Goal: Navigation & Orientation: Go to known website

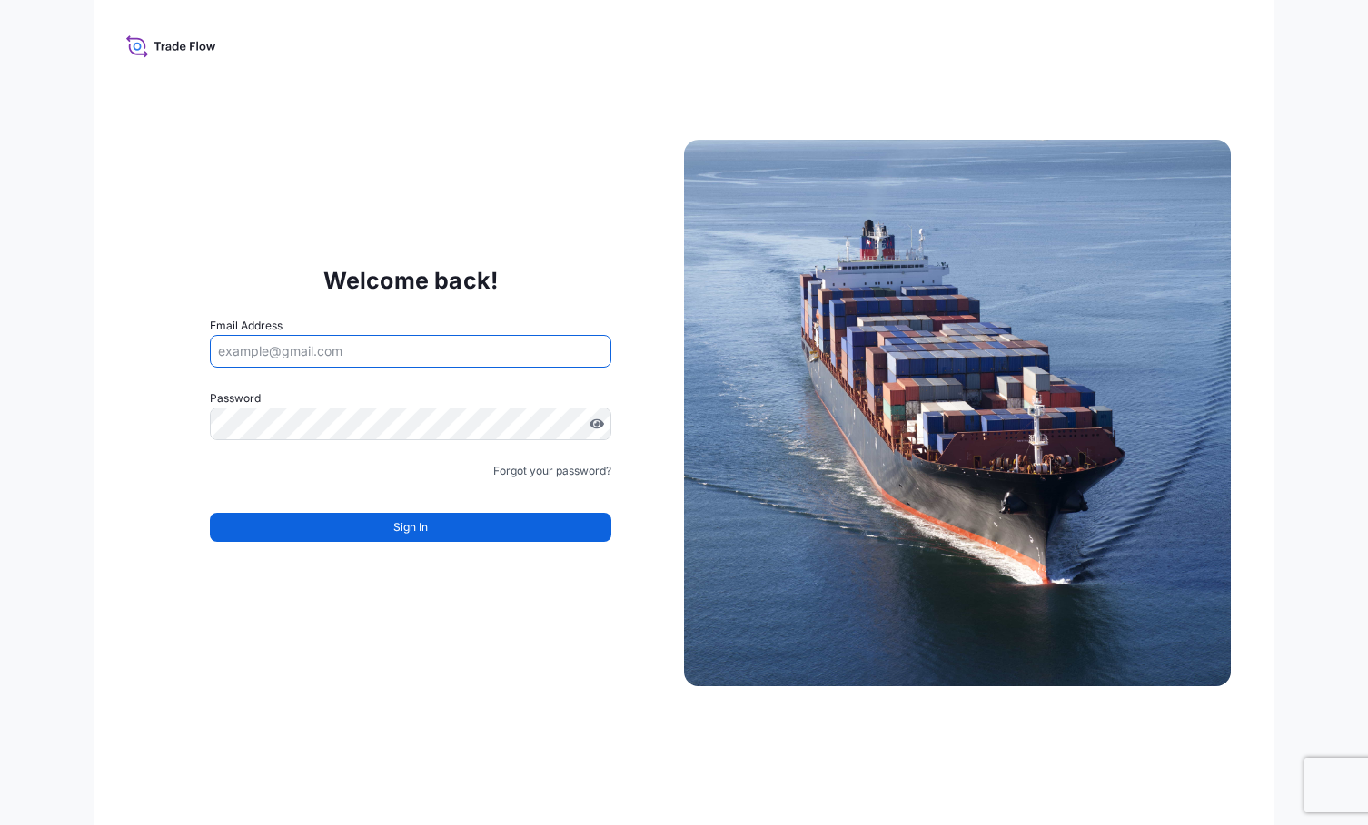
click at [370, 347] on input "Email Address" at bounding box center [410, 351] width 401 height 33
click at [317, 356] on input "Email Address" at bounding box center [410, 351] width 401 height 33
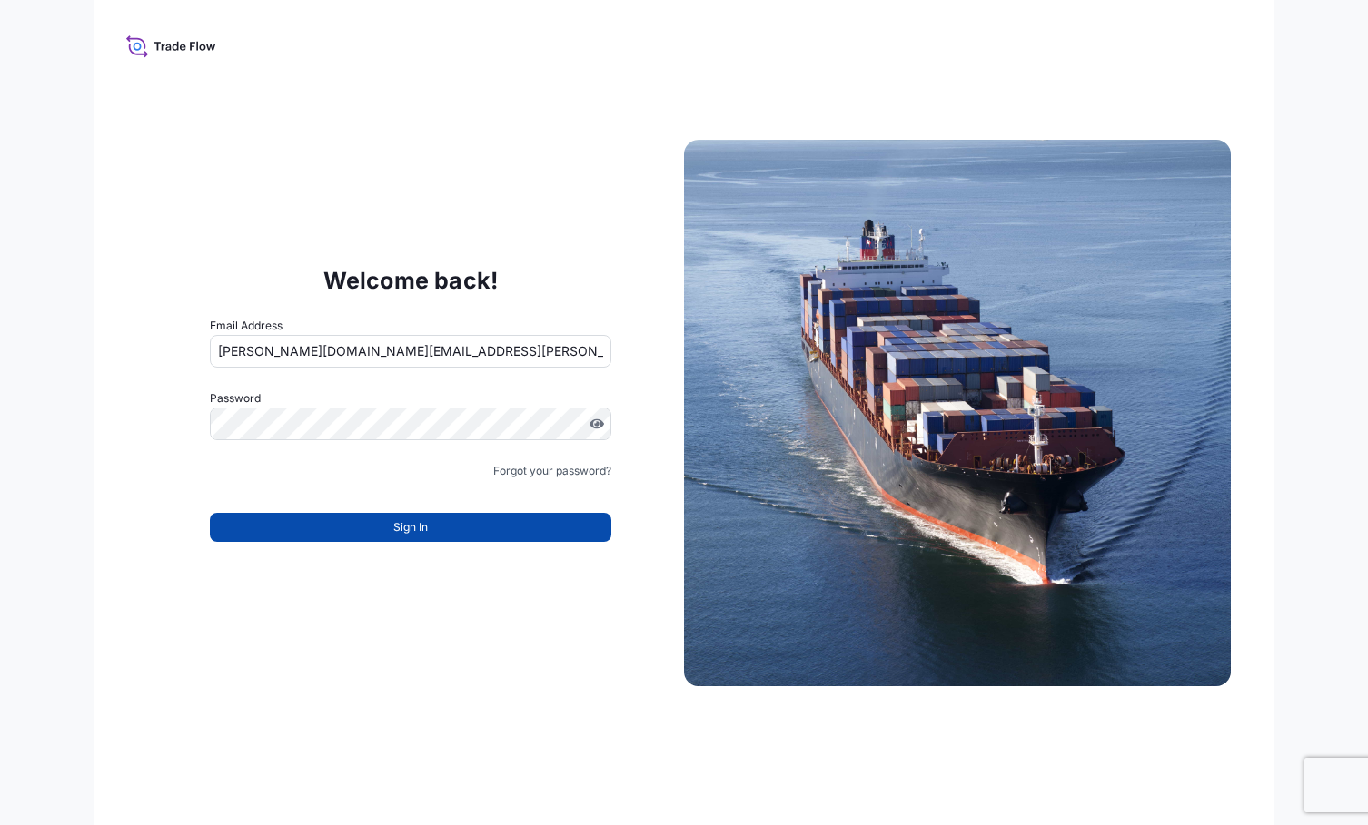
click at [395, 528] on span "Sign In" at bounding box center [410, 527] width 35 height 18
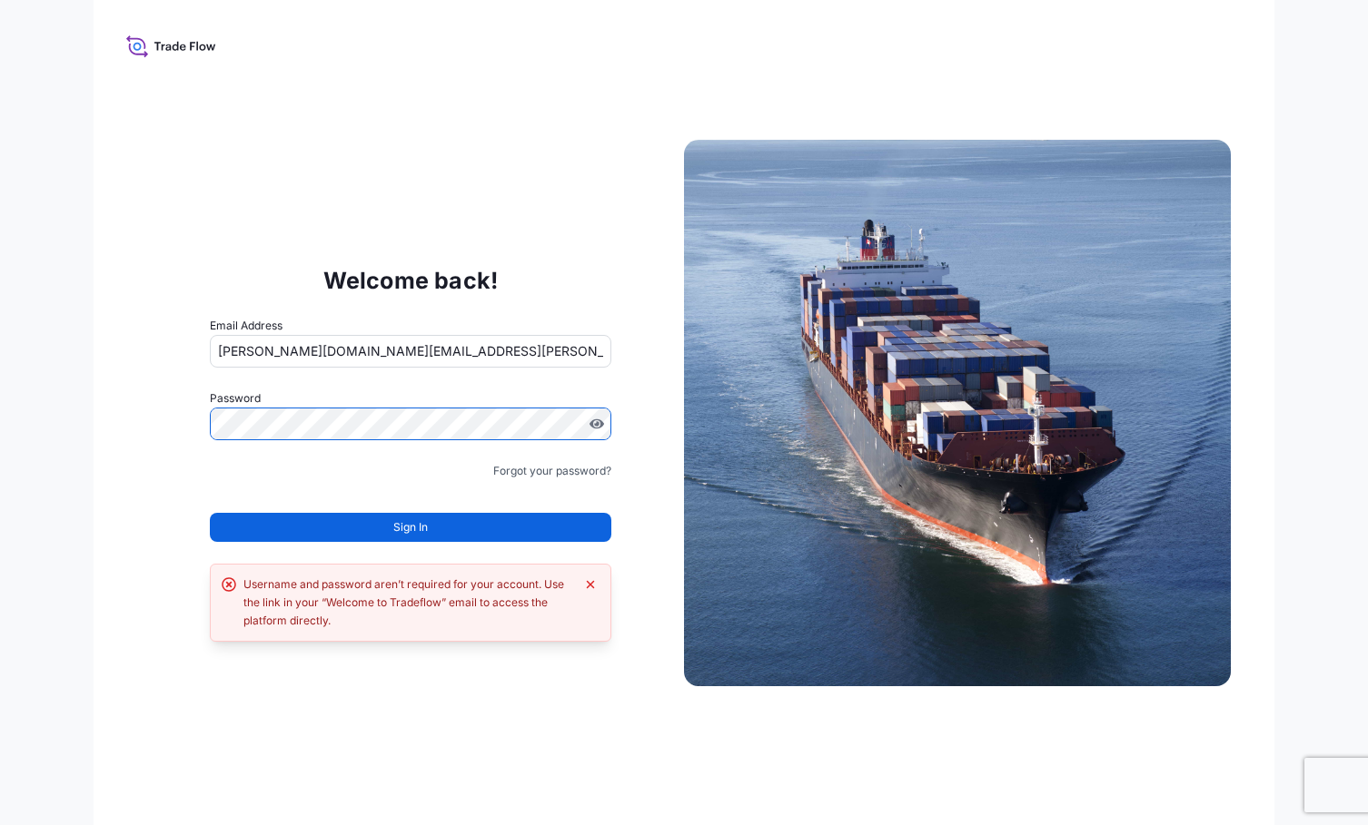
click at [63, 449] on div "Welcome back! Email Address [PERSON_NAME][DOMAIN_NAME][EMAIL_ADDRESS][PERSON_NA…" at bounding box center [684, 412] width 1368 height 825
click at [102, 419] on div "Welcome back! Email Address [PERSON_NAME][DOMAIN_NAME][EMAIL_ADDRESS][PERSON_NA…" at bounding box center [684, 412] width 1180 height 825
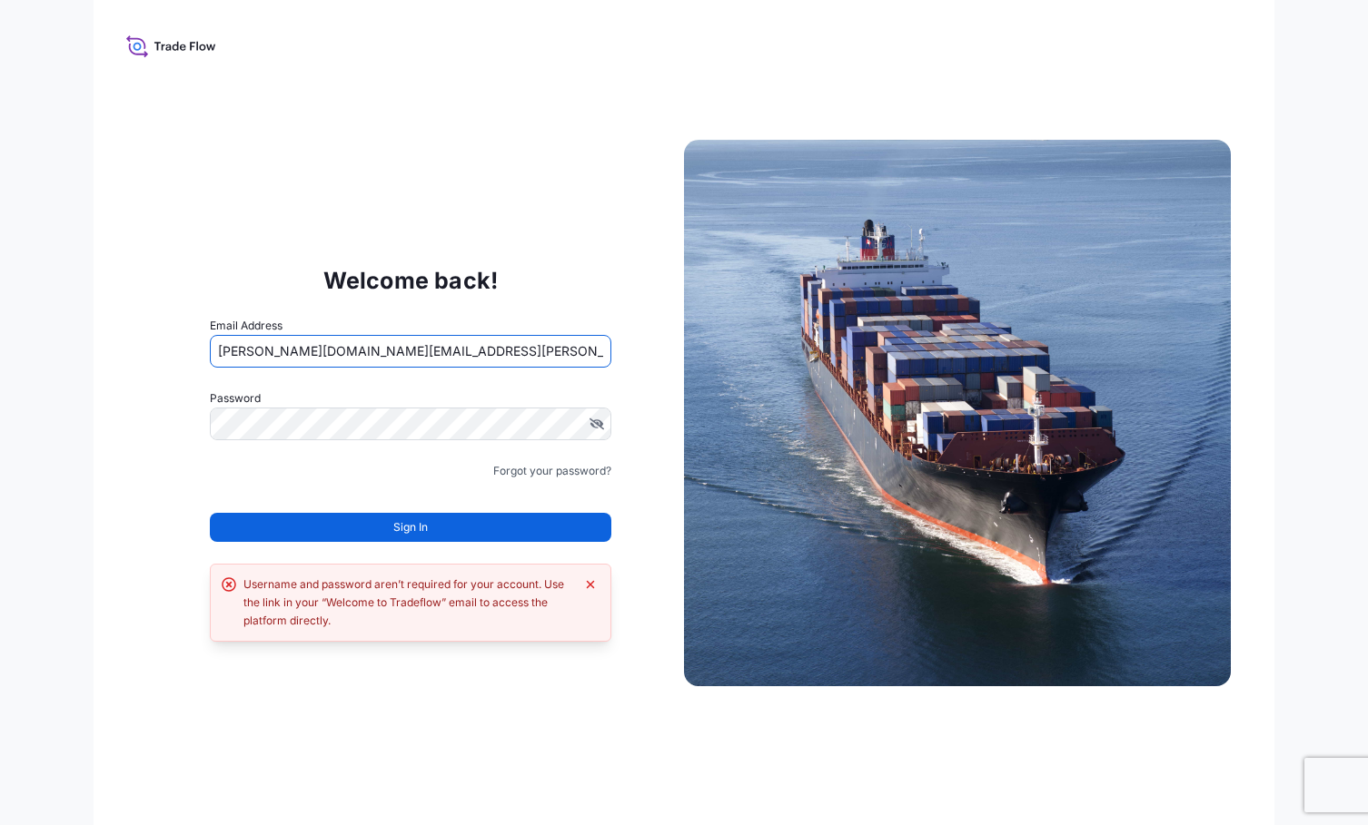
drag, startPoint x: 305, startPoint y: 352, endPoint x: 603, endPoint y: 368, distance: 298.2
click at [603, 367] on input "[PERSON_NAME][DOMAIN_NAME][EMAIL_ADDRESS][PERSON_NAME][DOMAIN_NAME]" at bounding box center [410, 351] width 401 height 33
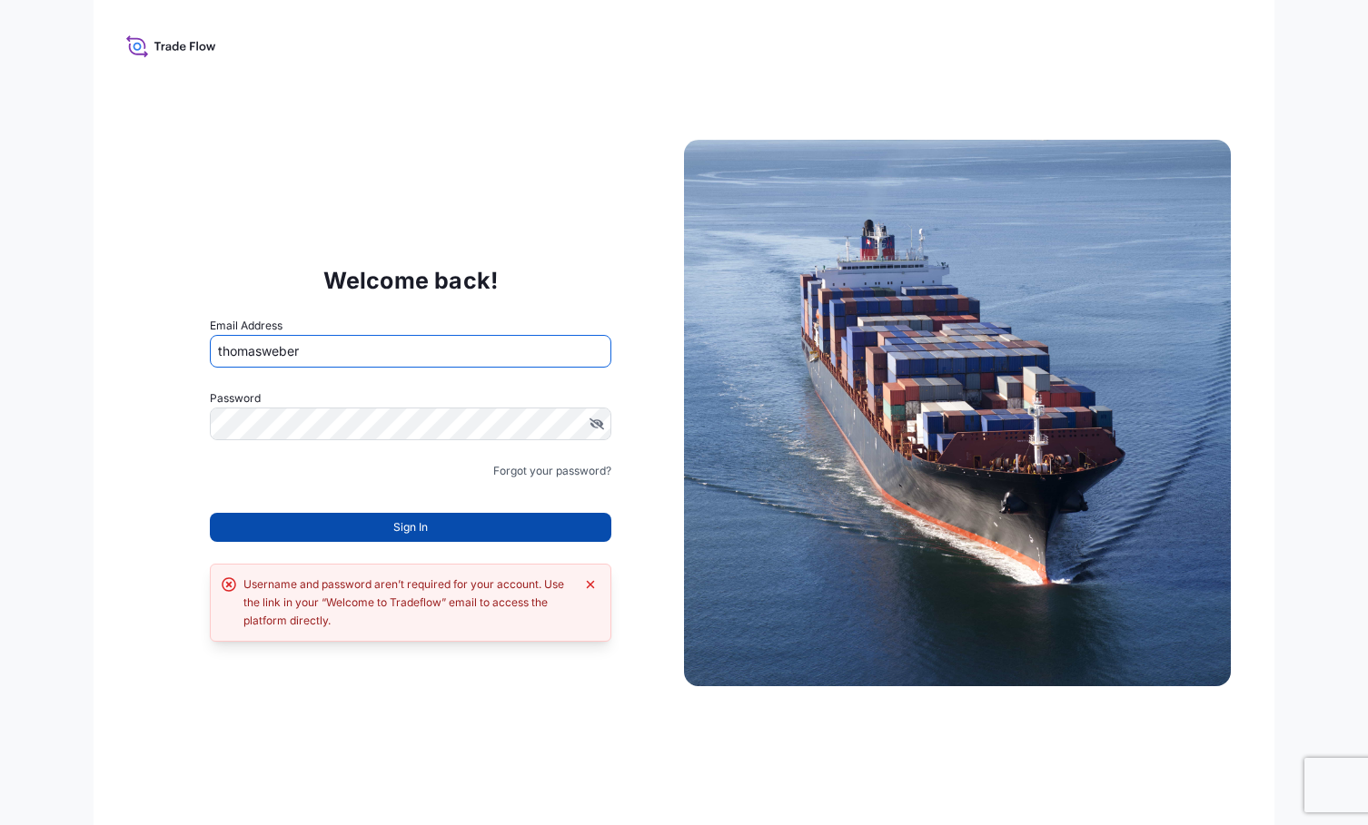
click at [412, 521] on span "Sign In" at bounding box center [410, 527] width 35 height 18
type input "[PERSON_NAME][DOMAIN_NAME][EMAIL_ADDRESS][PERSON_NAME][DOMAIN_NAME]"
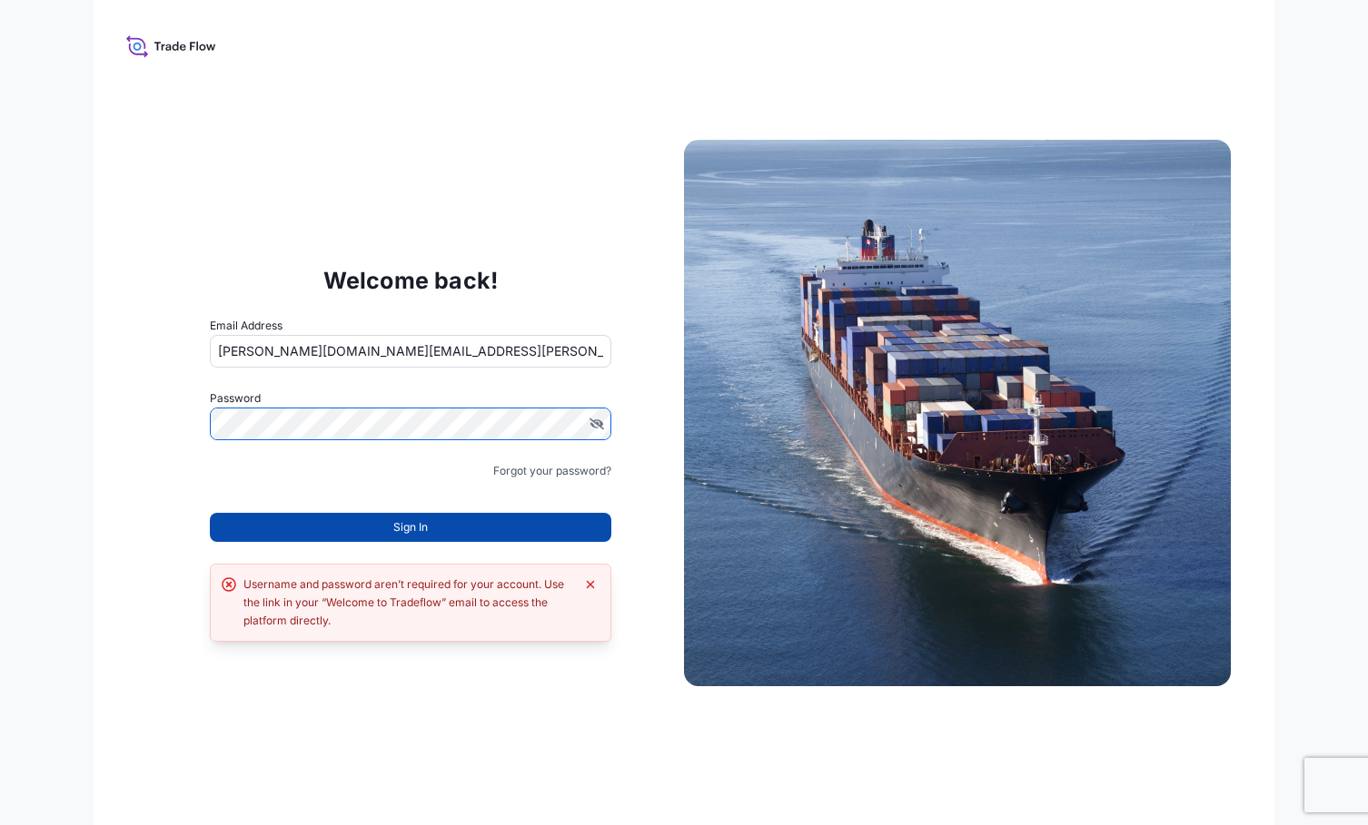
click at [412, 521] on span "Sign In" at bounding box center [410, 527] width 35 height 18
